Goal: Information Seeking & Learning: Learn about a topic

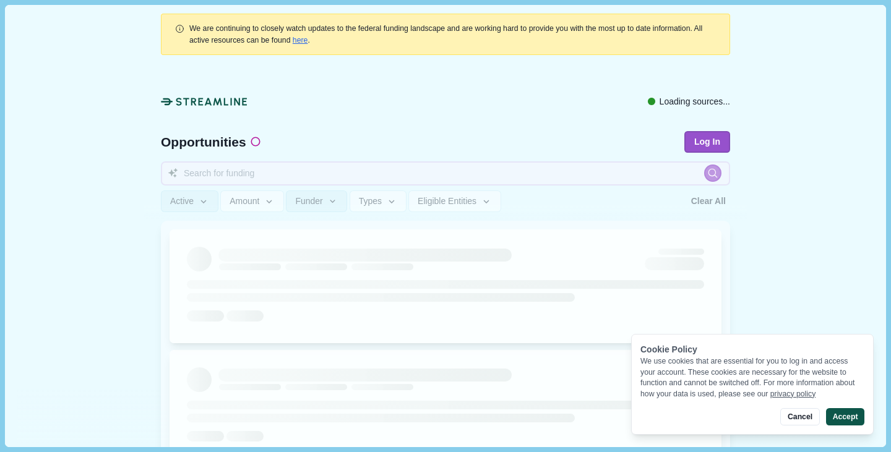
click at [840, 413] on button "Accept" at bounding box center [845, 416] width 38 height 17
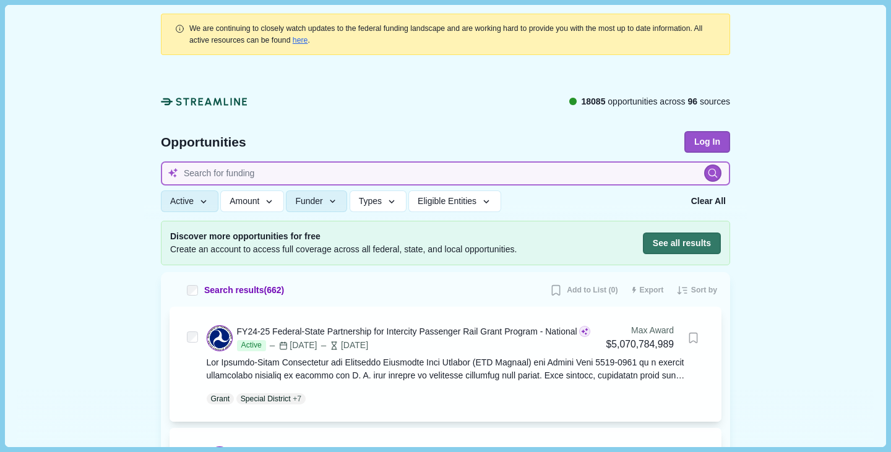
click at [218, 168] on input at bounding box center [445, 173] width 569 height 24
type input "tubulin"
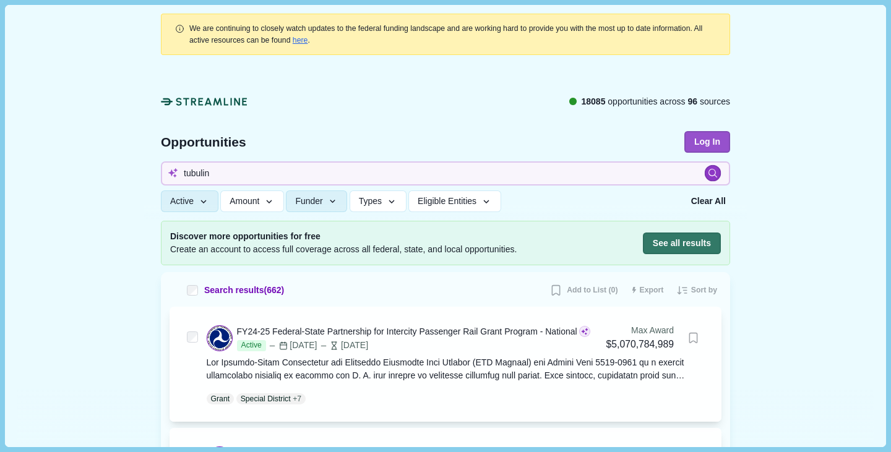
click at [708, 177] on icon at bounding box center [713, 173] width 11 height 11
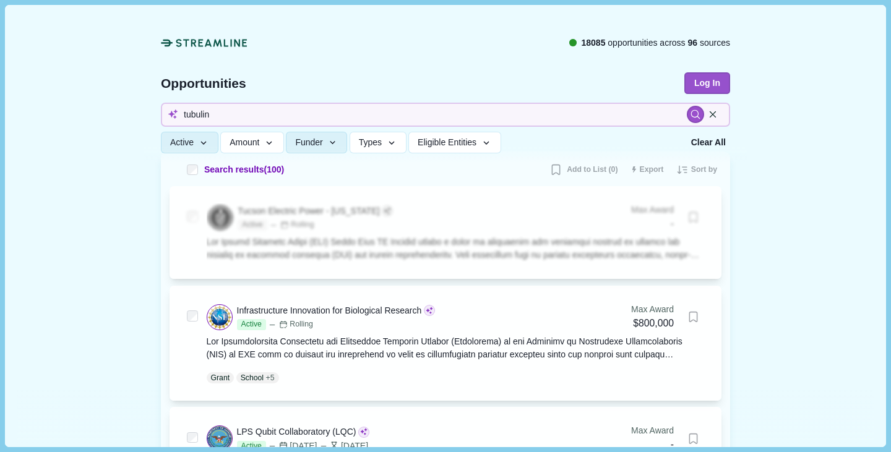
scroll to position [118, 0]
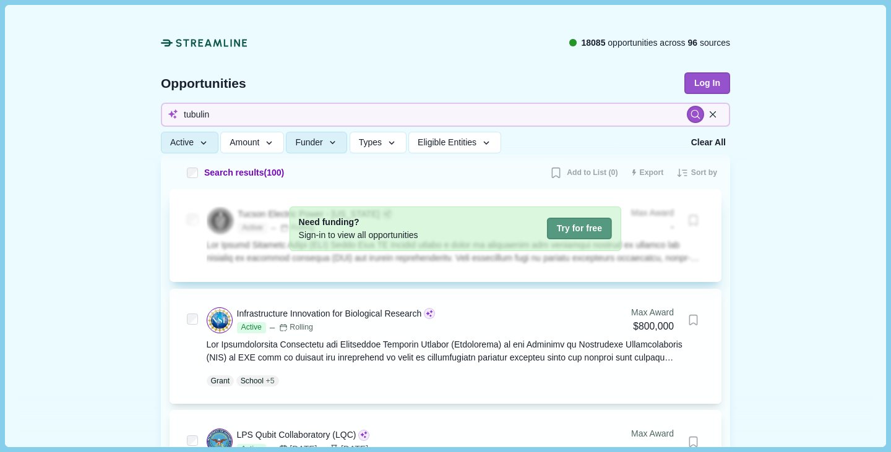
click at [558, 230] on button "Try for free" at bounding box center [579, 229] width 65 height 22
click at [570, 233] on button "Try for free" at bounding box center [579, 229] width 65 height 22
click at [569, 231] on button "Try for free" at bounding box center [579, 229] width 65 height 22
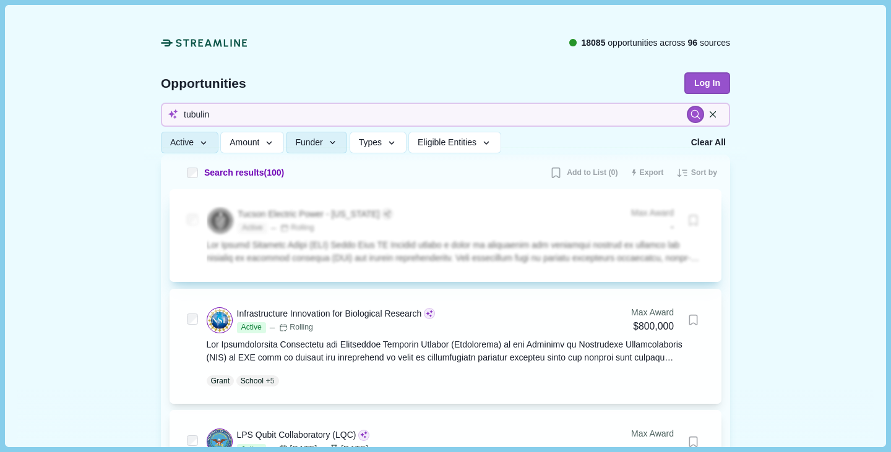
click at [569, 231] on button "Try for free" at bounding box center [579, 229] width 65 height 22
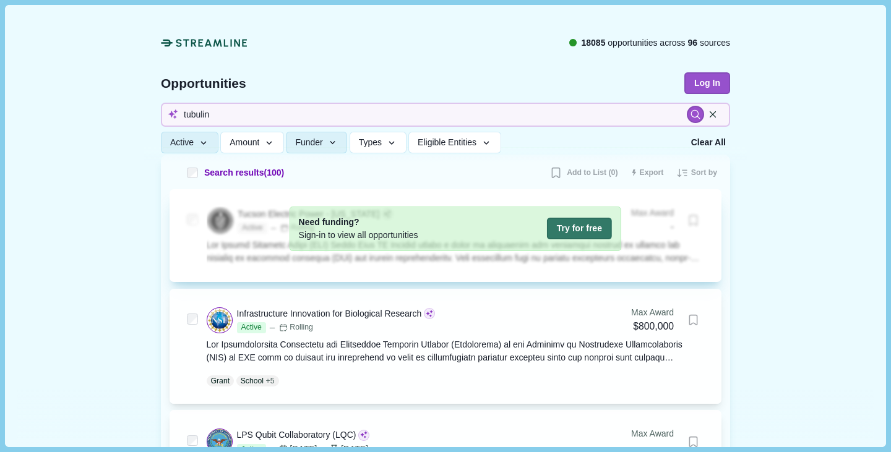
click at [569, 231] on button "Try for free" at bounding box center [579, 229] width 65 height 22
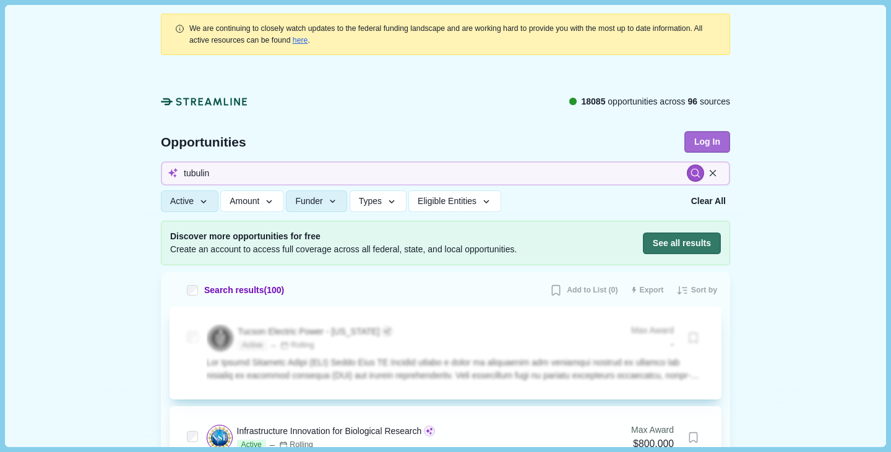
click at [701, 139] on button "Log In" at bounding box center [707, 142] width 46 height 22
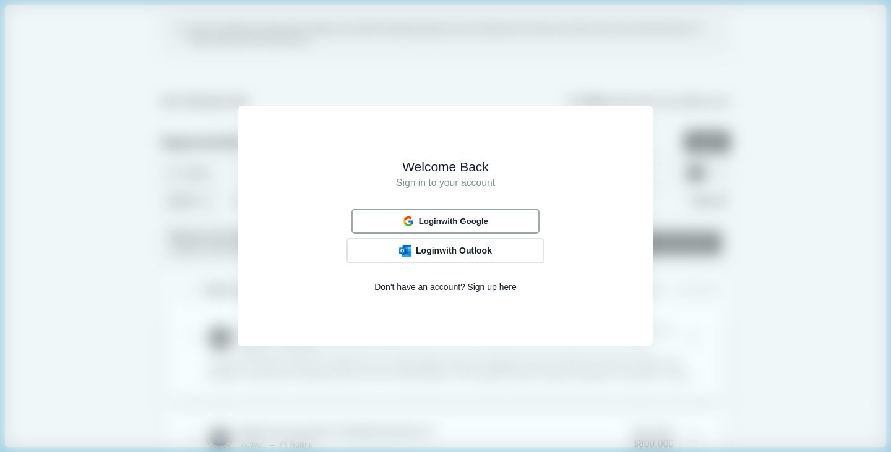
click at [432, 225] on span "Login with Google" at bounding box center [453, 221] width 69 height 10
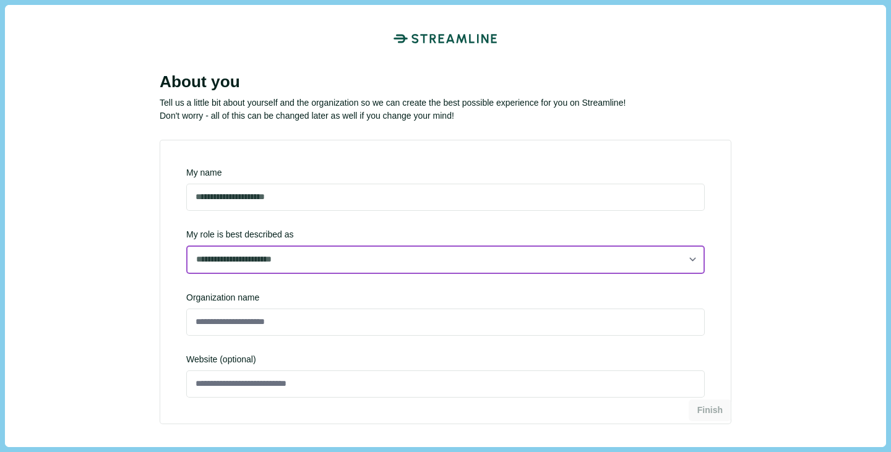
click at [250, 263] on select "**********" at bounding box center [445, 260] width 518 height 28
click at [186, 273] on select "**********" at bounding box center [445, 260] width 518 height 28
select select "**********"
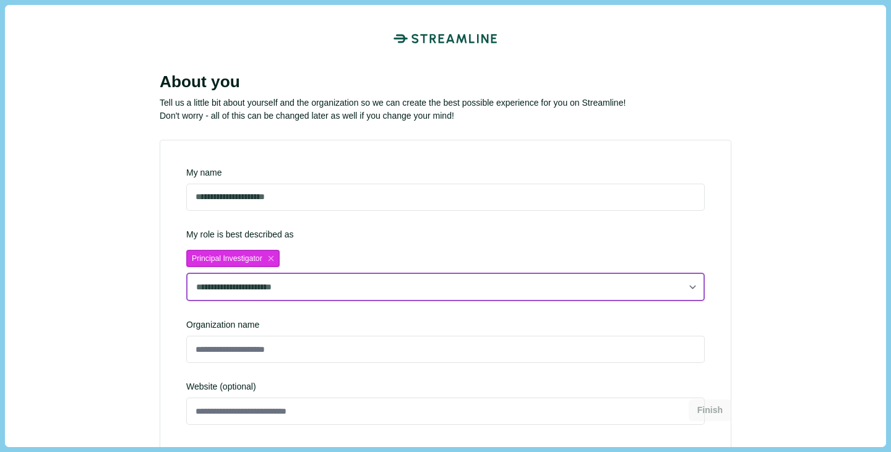
click at [231, 291] on select "**********" at bounding box center [445, 287] width 518 height 28
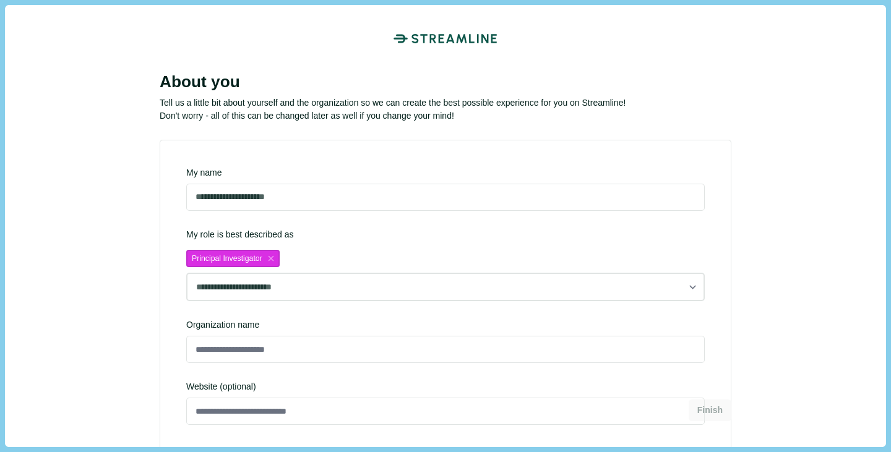
click at [74, 241] on div "**********" at bounding box center [445, 226] width 880 height 442
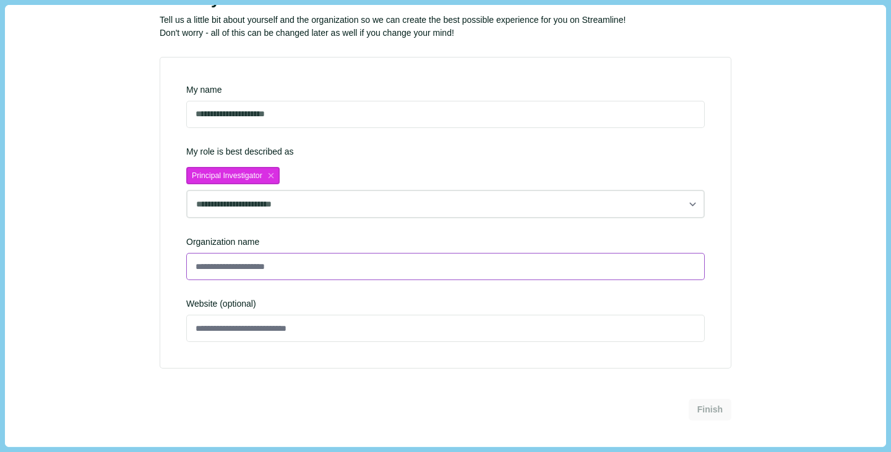
click at [242, 264] on input at bounding box center [445, 266] width 518 height 27
type input "*"
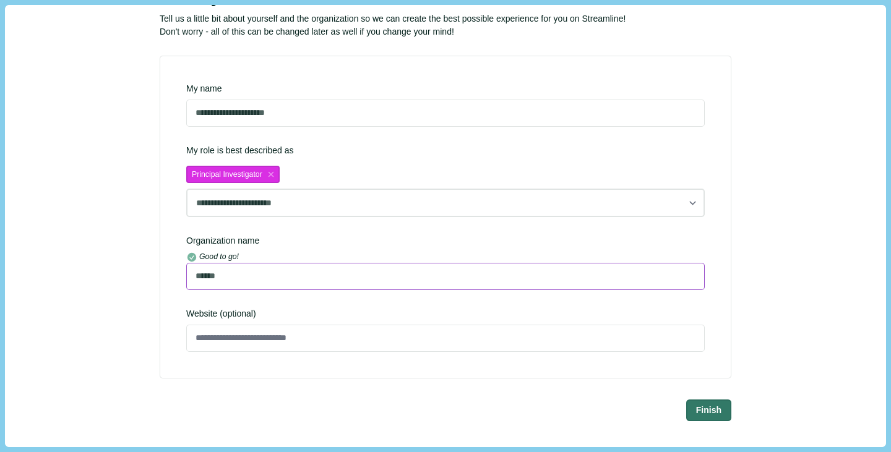
type input "*****"
click at [231, 343] on input at bounding box center [445, 338] width 518 height 27
paste input "**********"
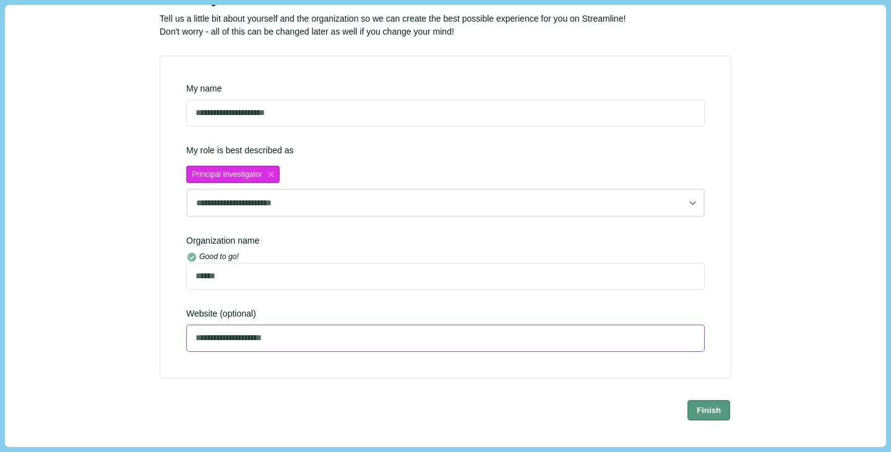
type input "**********"
click at [706, 408] on button "Finish" at bounding box center [708, 410] width 43 height 20
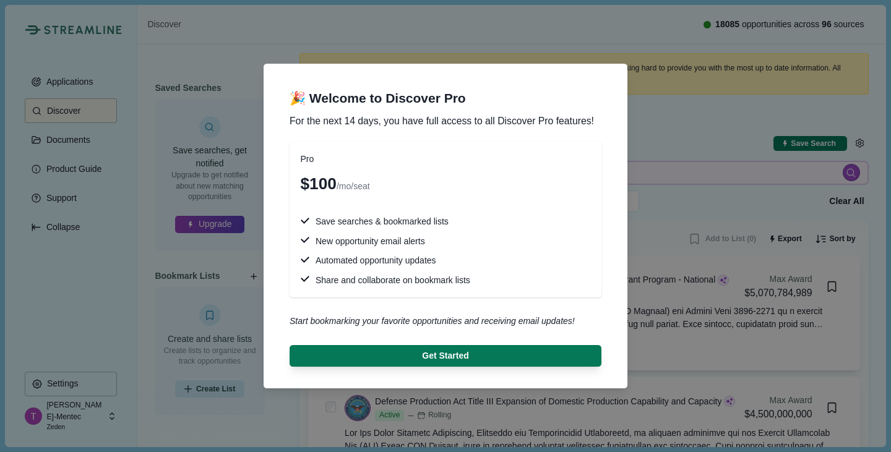
click at [759, 150] on div "🎉 Welcome to Discover Pro For the next 14 days, you have full access to all Dis…" at bounding box center [445, 226] width 891 height 452
click at [722, 165] on div "🎉 Welcome to Discover Pro For the next 14 days, you have full access to all Dis…" at bounding box center [445, 226] width 891 height 452
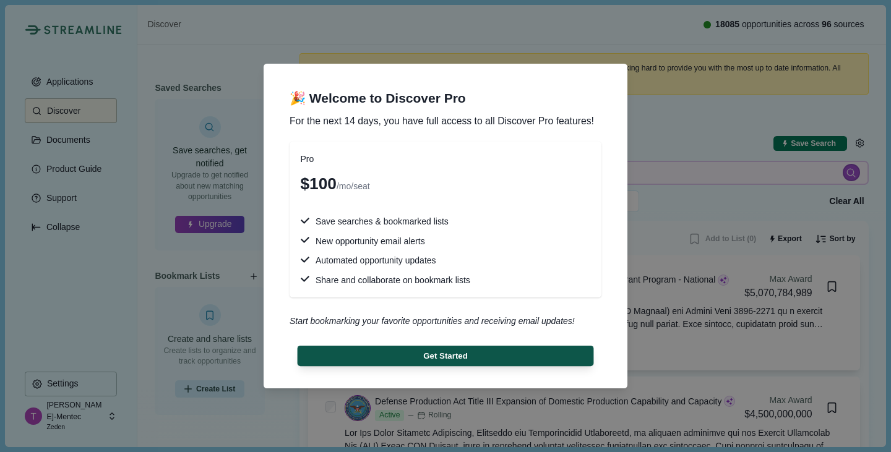
click at [440, 357] on button "Get Started" at bounding box center [446, 356] width 296 height 20
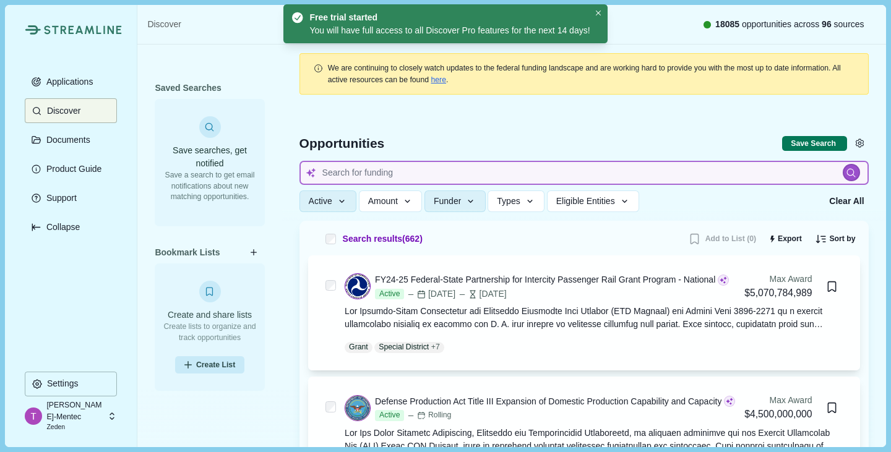
click at [439, 169] on input at bounding box center [583, 173] width 569 height 24
type input "Tubulin"
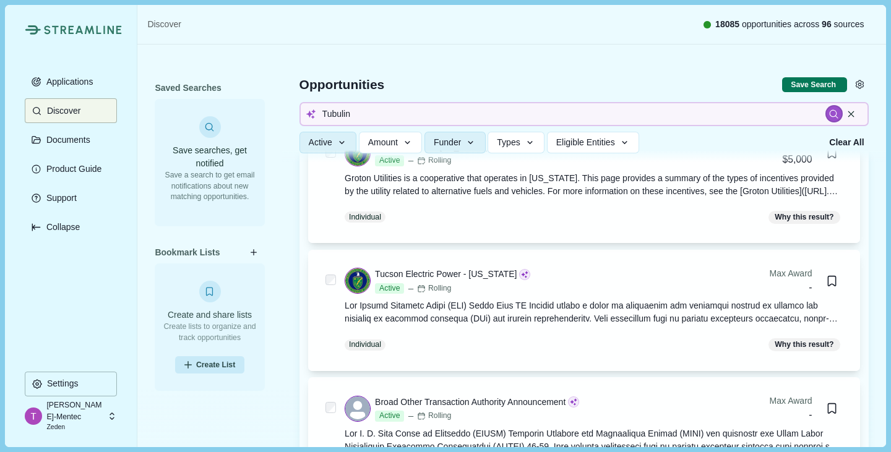
scroll to position [286, 0]
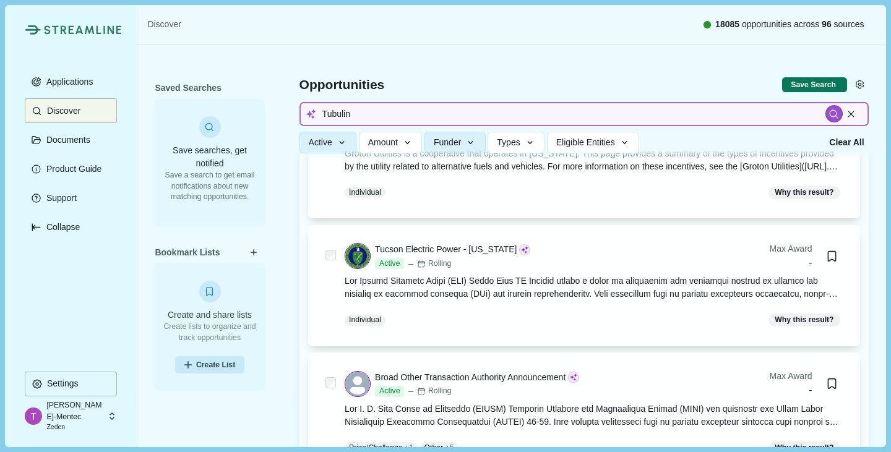
click at [346, 110] on input "Tubulin" at bounding box center [583, 114] width 569 height 24
type input "carbon capture"
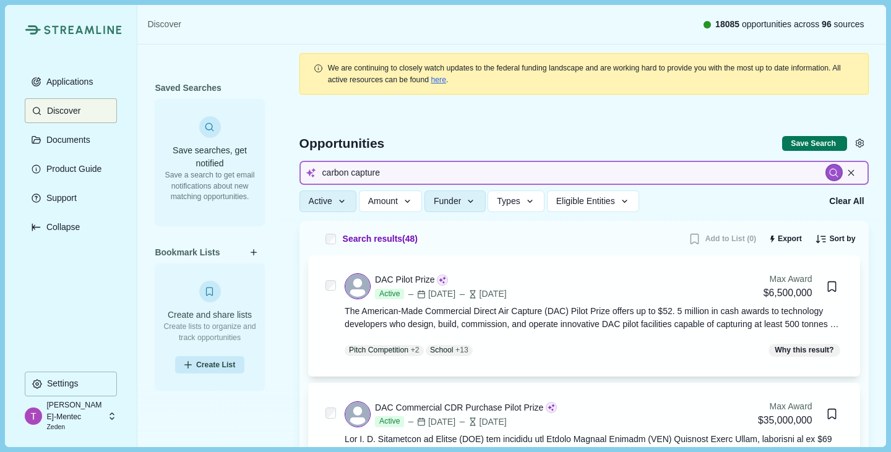
click at [408, 168] on input "carbon capture" at bounding box center [583, 173] width 569 height 24
type input "3d"
type input "3d simulation"
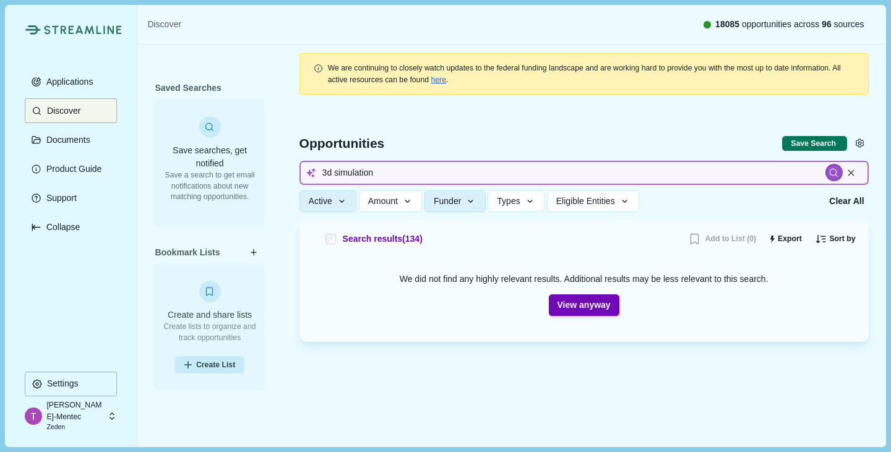
drag, startPoint x: 334, startPoint y: 174, endPoint x: 275, endPoint y: 169, distance: 59.0
click at [275, 169] on div "Saved Searches Save searches, get notified Save a search to get email notificat…" at bounding box center [511, 243] width 748 height 396
type input "simulation"
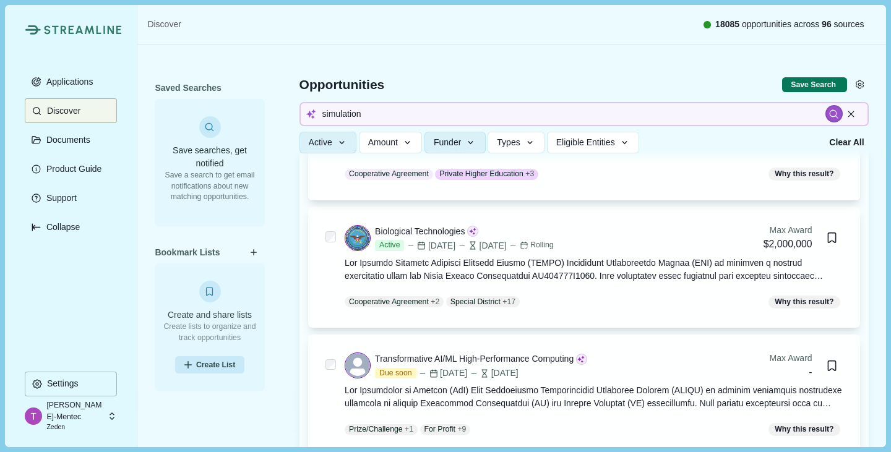
scroll to position [3740, 0]
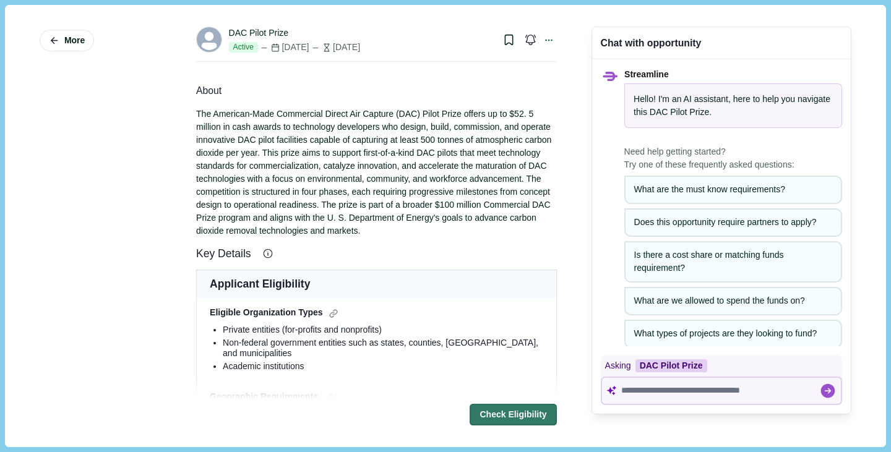
click at [101, 108] on div "More" at bounding box center [101, 226] width 122 height 424
click at [100, 111] on div "More" at bounding box center [101, 226] width 122 height 424
